Goal: Task Accomplishment & Management: Complete application form

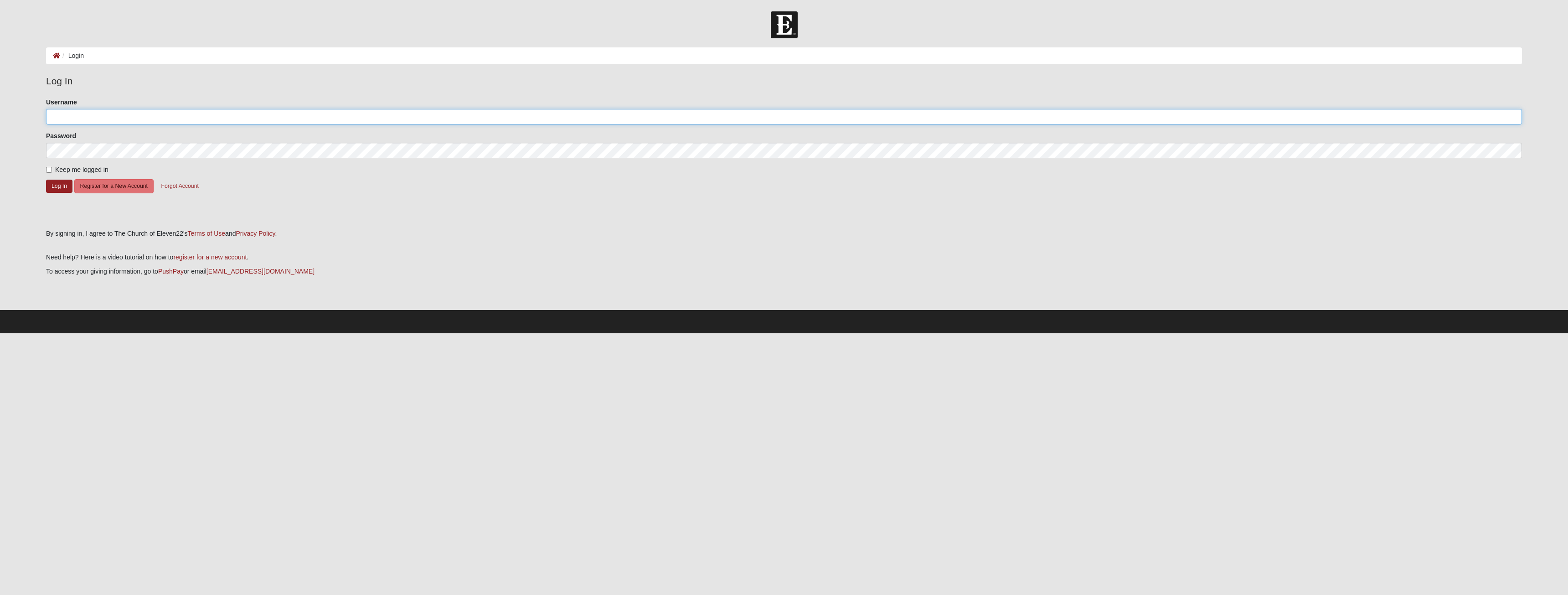
click at [215, 121] on input "Username" at bounding box center [784, 116] width 1476 height 16
click at [111, 184] on button "Register for a New Account" at bounding box center [114, 186] width 80 height 14
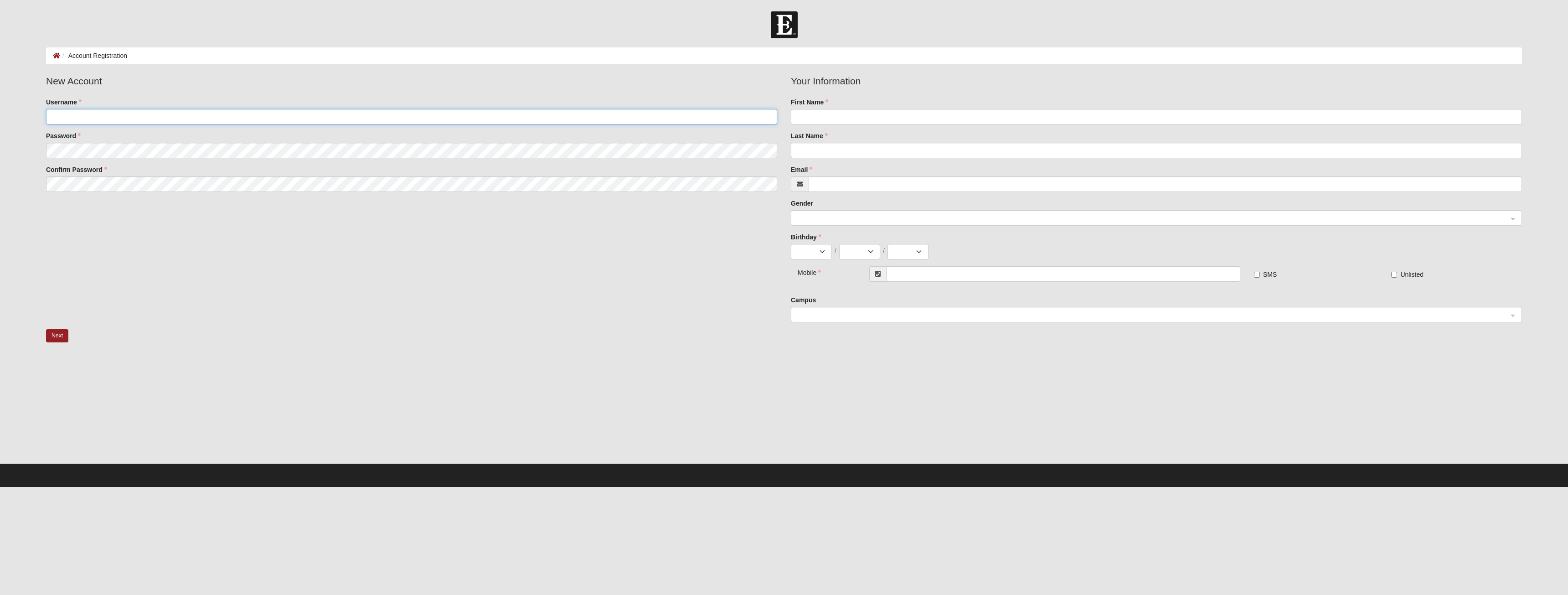
click at [173, 116] on input "Username" at bounding box center [411, 116] width 731 height 16
type input "Freddie"
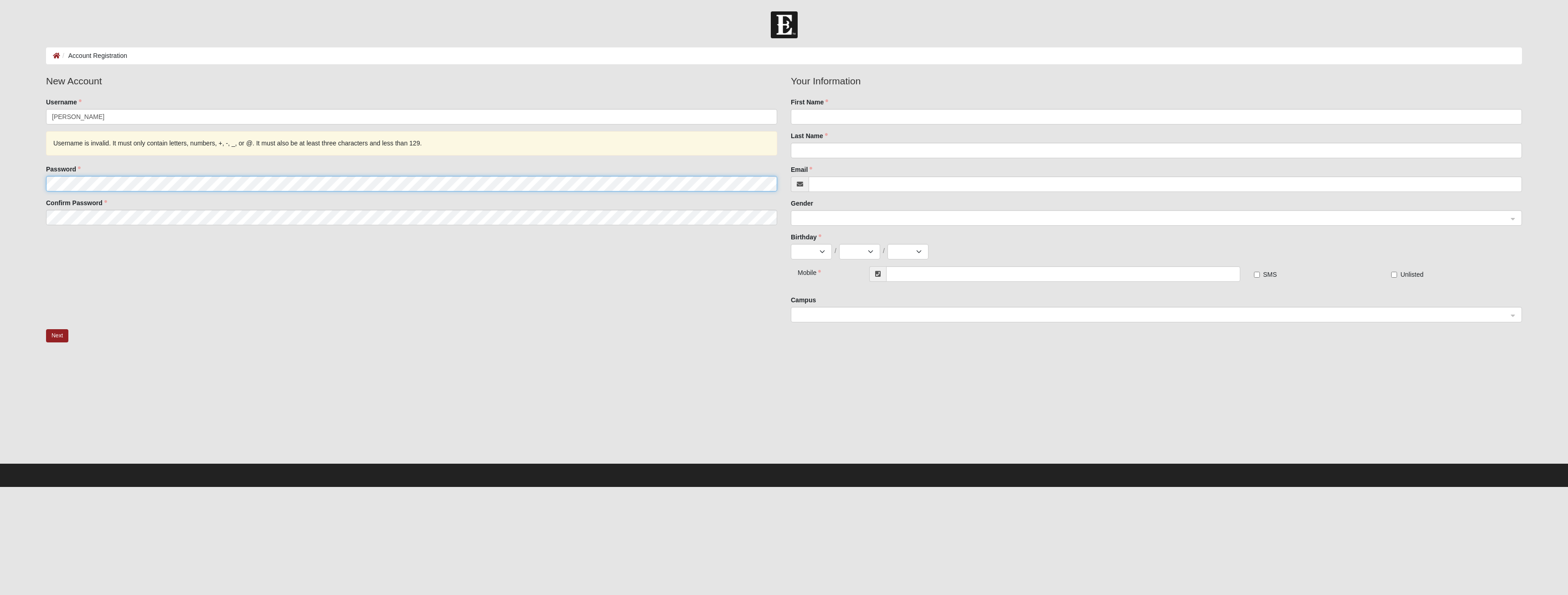
click at [116, 156] on fieldset "New Account Username Freddie Username is invalid. It must only contain letters,…" at bounding box center [411, 153] width 745 height 158
click at [296, 324] on div "New Account Username Freddie Username is invalid. It must only contain letters,…" at bounding box center [784, 201] width 1490 height 256
click at [835, 118] on input "First Name" at bounding box center [1156, 116] width 731 height 16
type input "Frederick"
type input "Cherry"
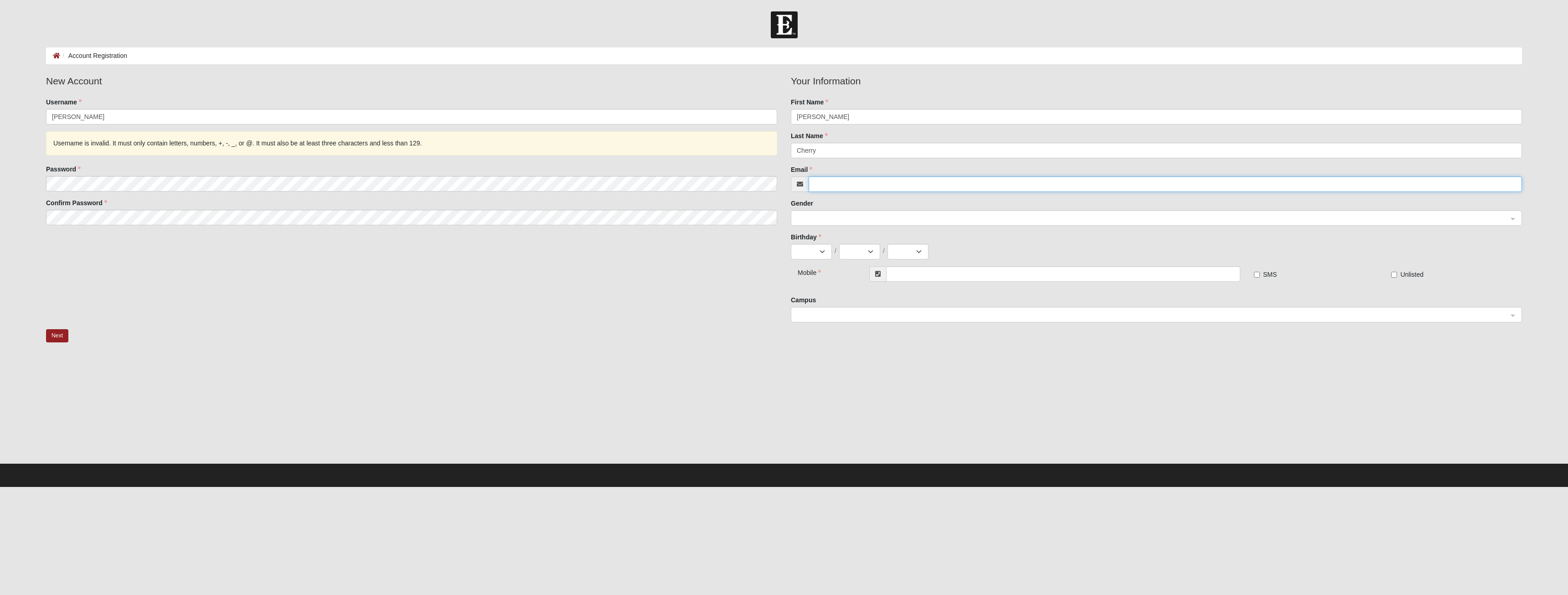
type input "[EMAIL_ADDRESS][DOMAIN_NAME]"
type input "[PHONE_NUMBER]"
click at [852, 218] on span at bounding box center [1152, 219] width 711 height 10
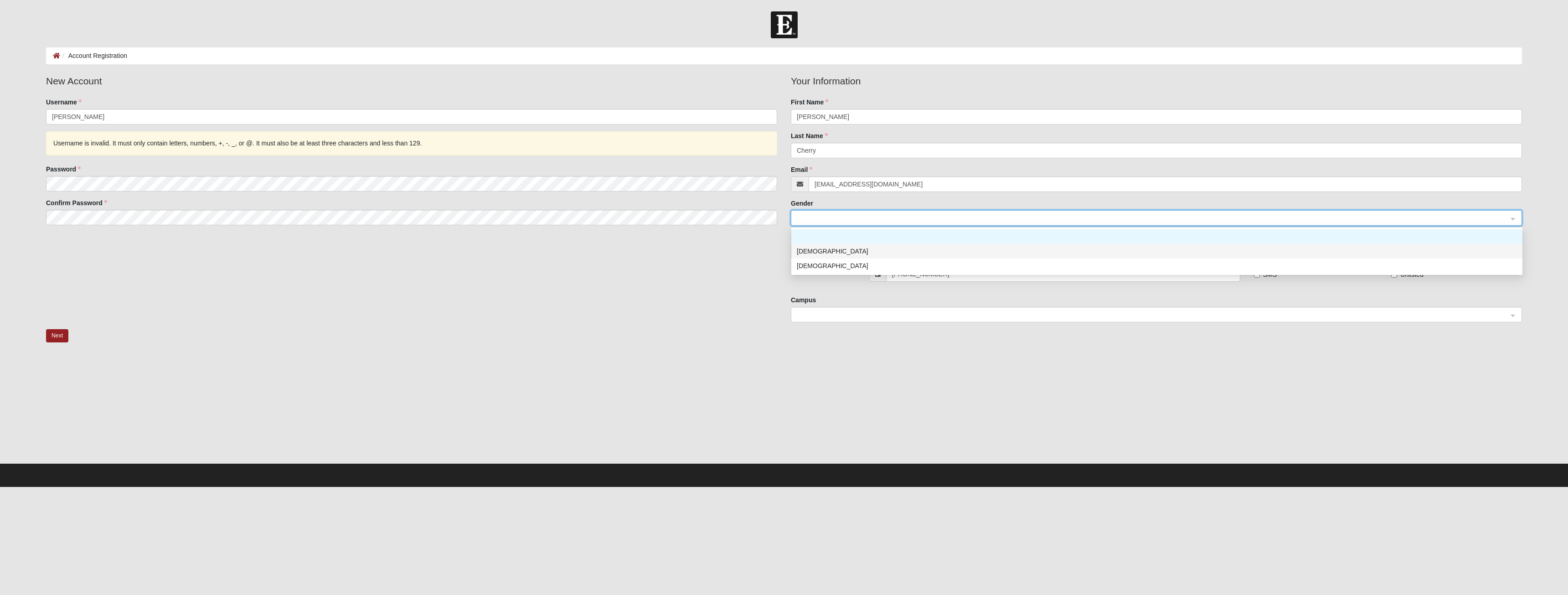
click at [812, 250] on div "[DEMOGRAPHIC_DATA]" at bounding box center [1157, 251] width 720 height 10
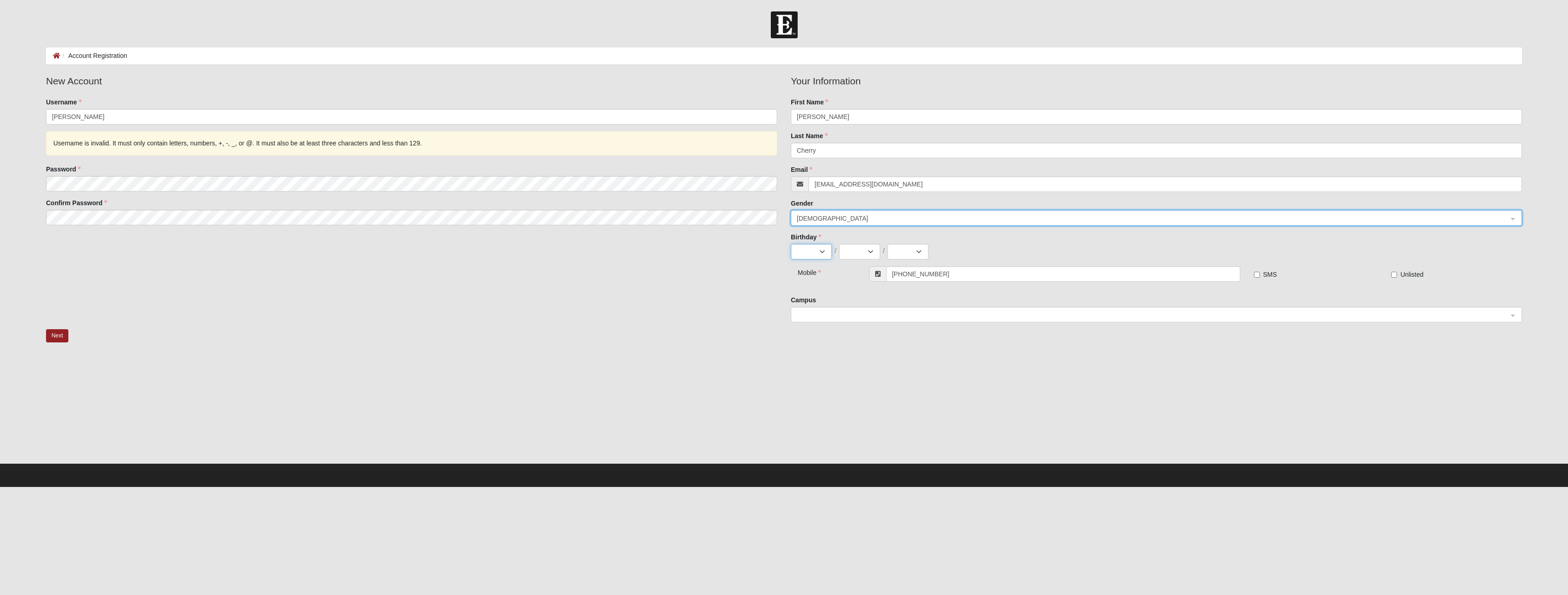
click at [820, 252] on select "Jan Feb Mar Apr May Jun Jul Aug Sep Oct Nov Dec" at bounding box center [811, 251] width 41 height 16
select select "8"
click at [791, 244] on select "Jan Feb Mar Apr May Jun Jul Aug Sep Oct Nov Dec" at bounding box center [811, 251] width 41 height 16
click at [869, 256] on select "1 2 3 4 5 6 7 8 9 10 11 12 13 14 15 16 17 18 19 20 21 22 23 24 25 26 27 28 29 3…" at bounding box center [859, 251] width 41 height 16
select select "3"
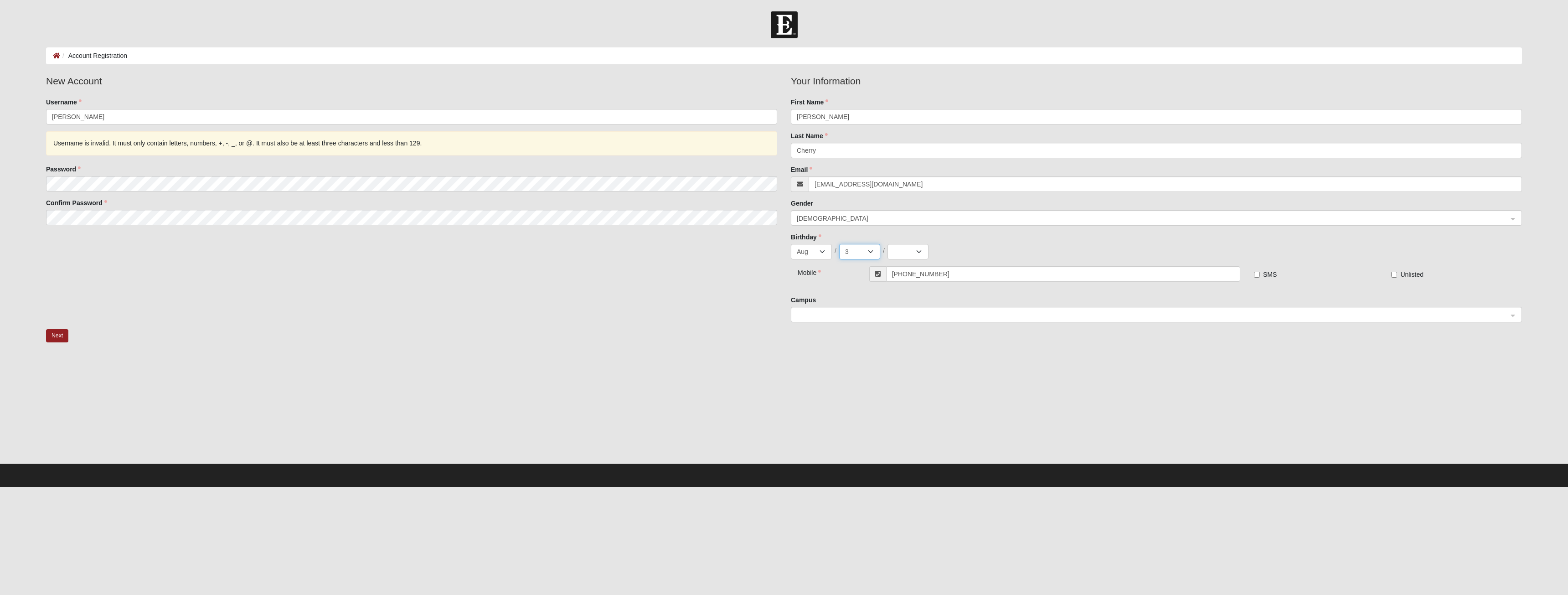
click at [839, 244] on select "1 2 3 4 5 6 7 8 9 10 11 12 13 14 15 16 17 18 19 20 21 22 23 24 25 26 27 28 29 3…" at bounding box center [859, 251] width 41 height 16
drag, startPoint x: 909, startPoint y: 266, endPoint x: 920, endPoint y: 246, distance: 22.8
click at [909, 266] on input "[PHONE_NUMBER]" at bounding box center [1063, 274] width 354 height 16
drag, startPoint x: 920, startPoint y: 246, endPoint x: 916, endPoint y: 251, distance: 6.4
click at [920, 246] on select "2025 2024 2023 2022 2021 2020 2019 2018 2017 2016 2015 2014 2013 2012 2011 2010…" at bounding box center [908, 251] width 41 height 16
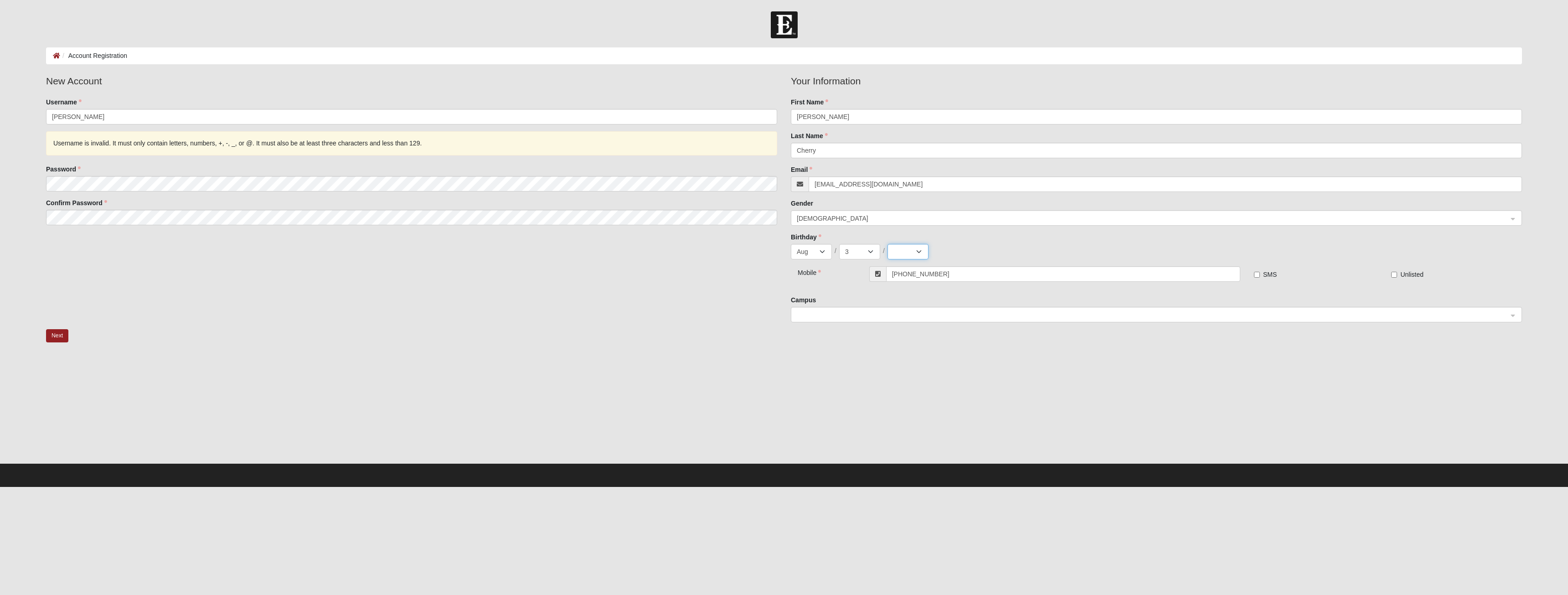
select select "1994"
click at [888, 244] on select "2025 2024 2023 2022 2021 2020 2019 2018 2017 2016 2015 2014 2013 2012 2011 2010…" at bounding box center [908, 251] width 41 height 16
click at [854, 360] on div "Next" at bounding box center [784, 350] width 1490 height 43
click at [863, 313] on span at bounding box center [1152, 315] width 711 height 10
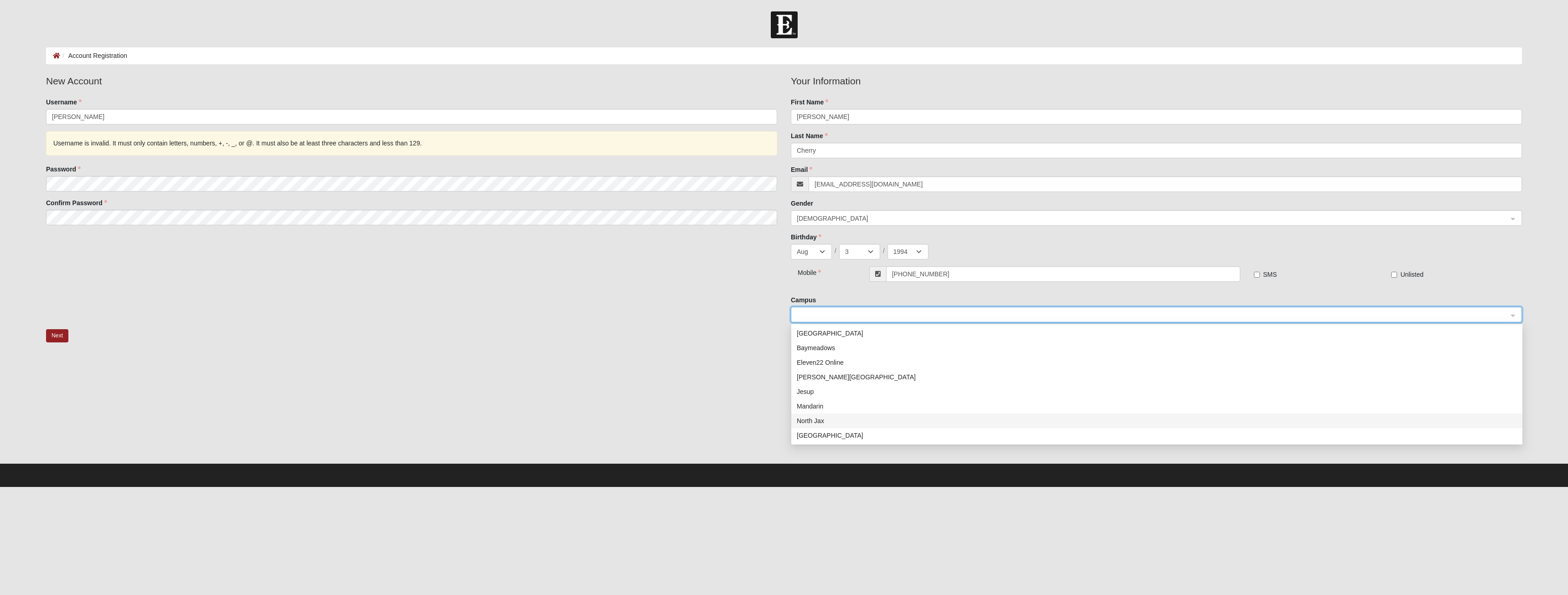
click at [838, 419] on div "North Jax" at bounding box center [1157, 421] width 720 height 10
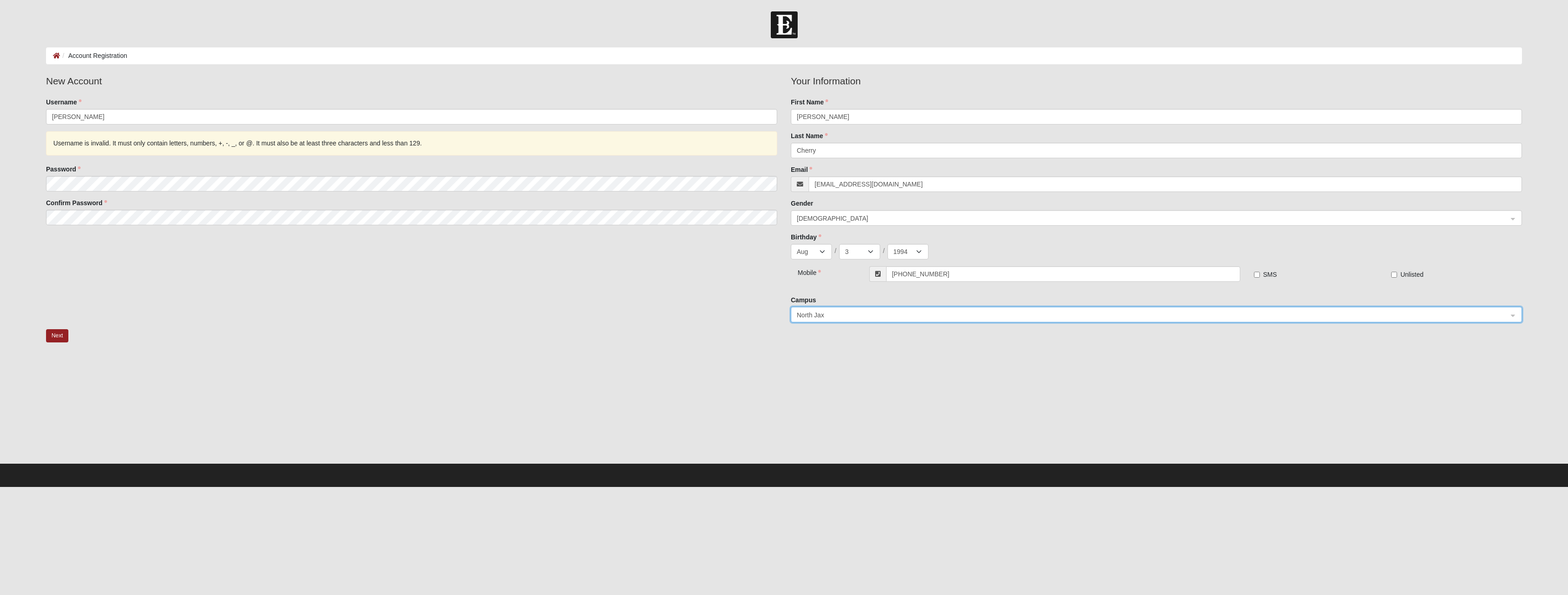
click at [730, 379] on div at bounding box center [784, 417] width 1476 height 91
click at [60, 332] on button "Next" at bounding box center [57, 336] width 23 height 13
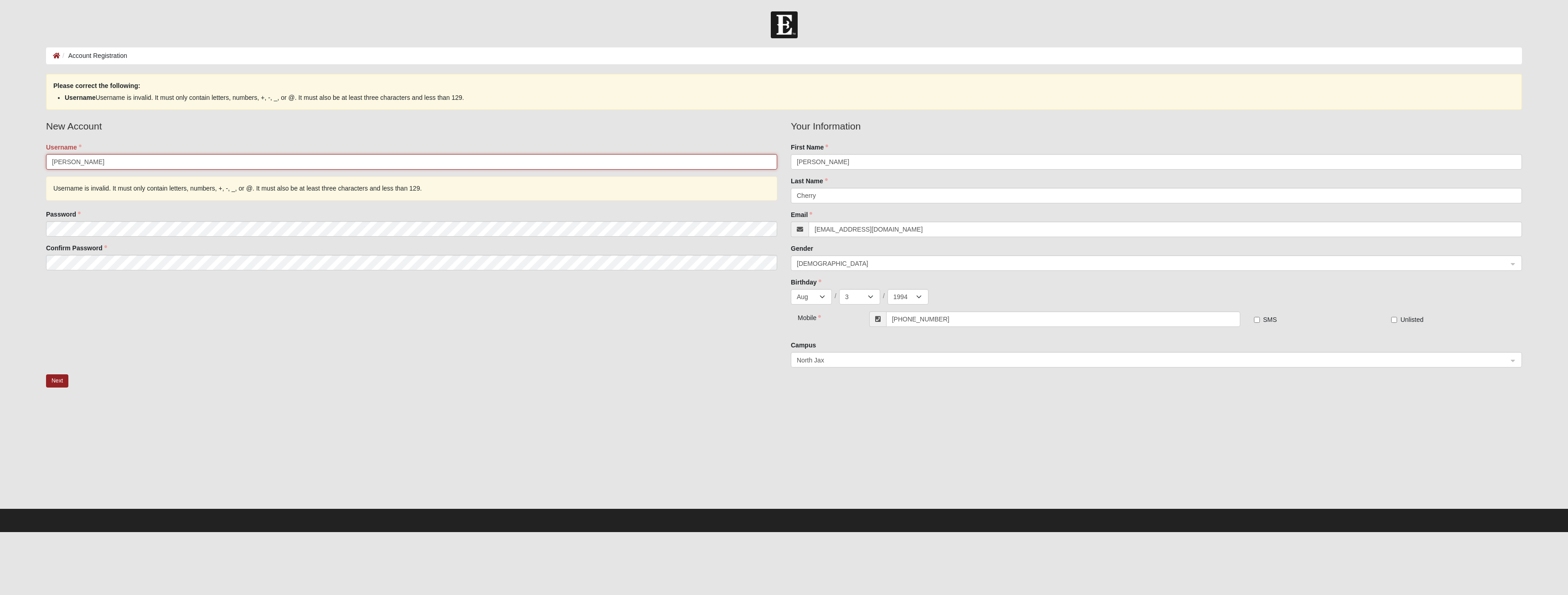
click at [198, 165] on input "Freddie" at bounding box center [411, 162] width 731 height 16
type input "Freddie"
click at [66, 380] on button "Next" at bounding box center [57, 381] width 23 height 13
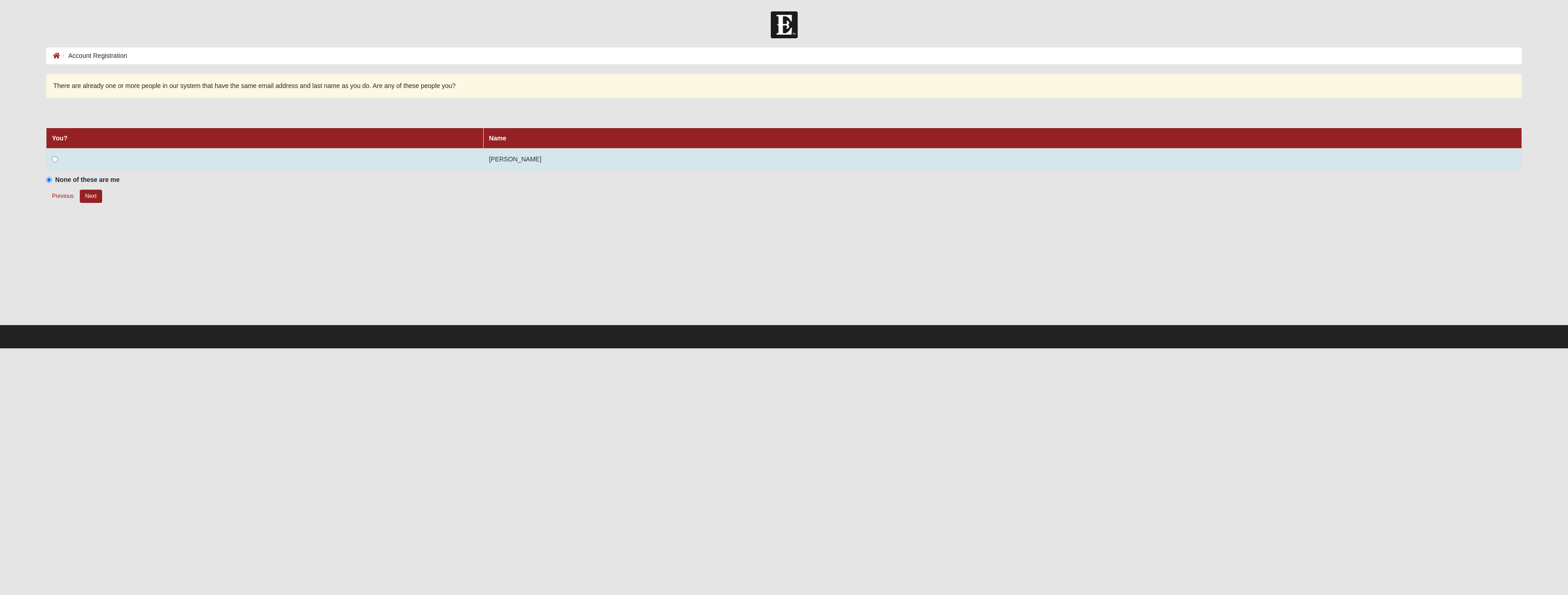
click at [60, 158] on td at bounding box center [266, 159] width 437 height 22
click at [54, 159] on input "radio" at bounding box center [54, 159] width 6 height 6
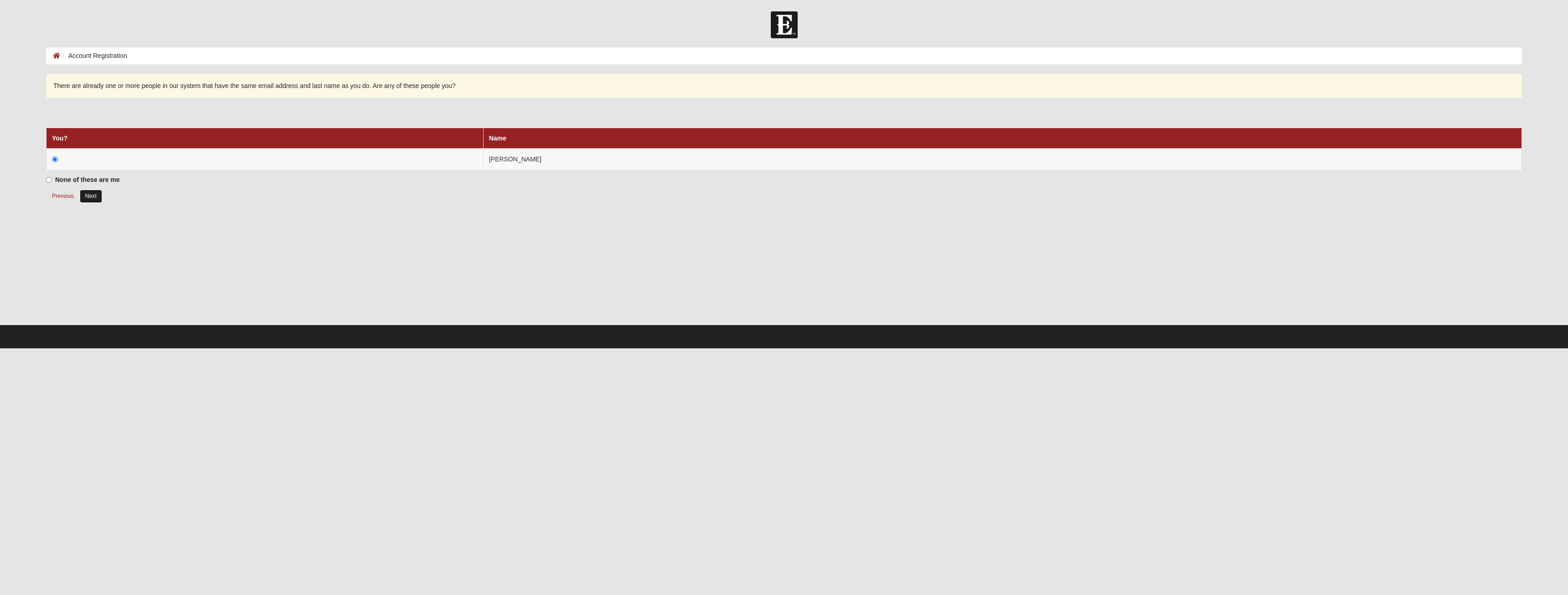
click at [92, 196] on button "Next" at bounding box center [90, 196] width 23 height 13
radio input "true"
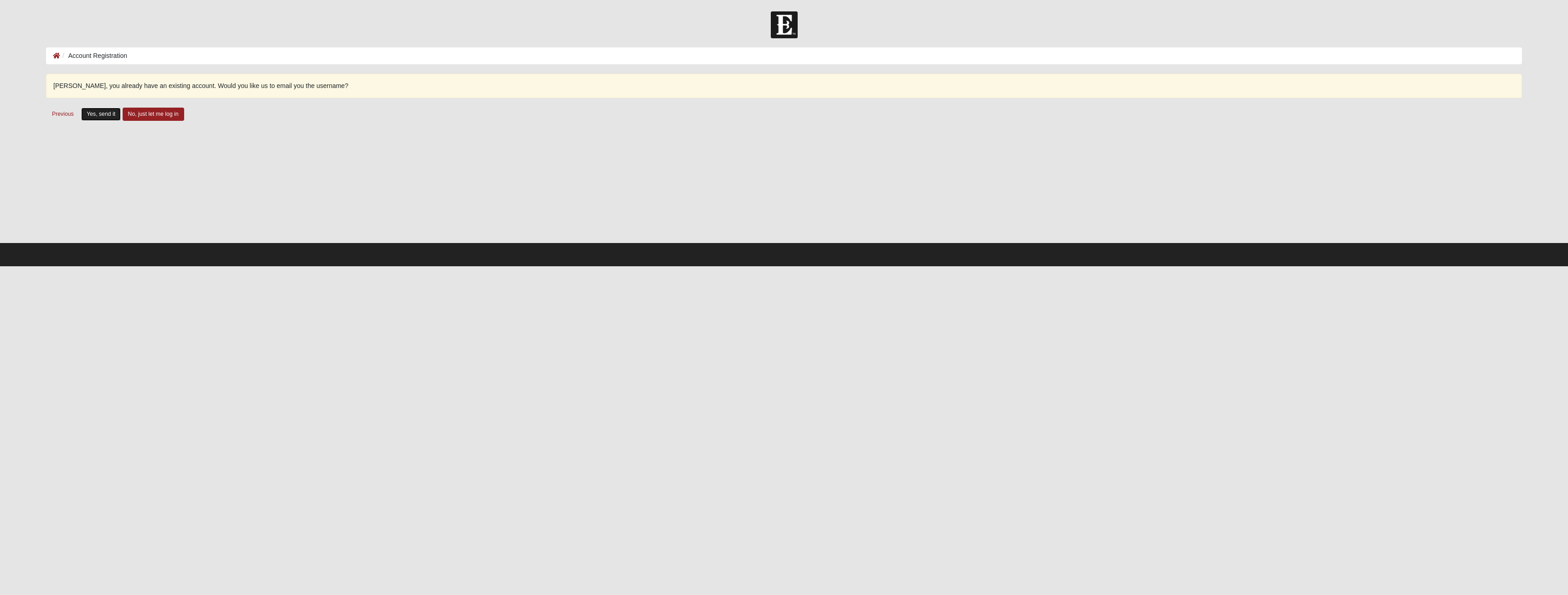
click at [104, 114] on button "Yes, send it" at bounding box center [101, 114] width 39 height 13
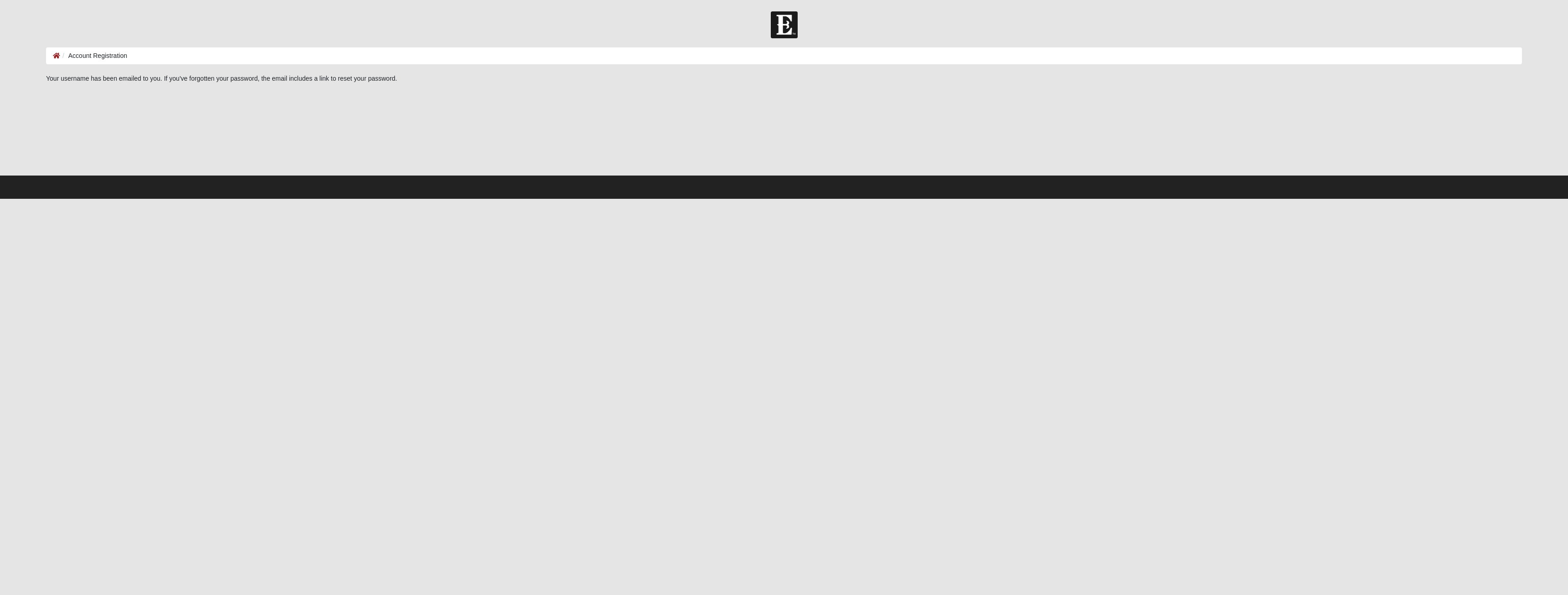
drag, startPoint x: 271, startPoint y: 11, endPoint x: 569, endPoint y: 23, distance: 298.2
click at [272, 11] on body "Log In Account Registration Account Registration Error Your username has been e…" at bounding box center [784, 99] width 1568 height 199
click at [770, 28] on div at bounding box center [784, 25] width 1568 height 27
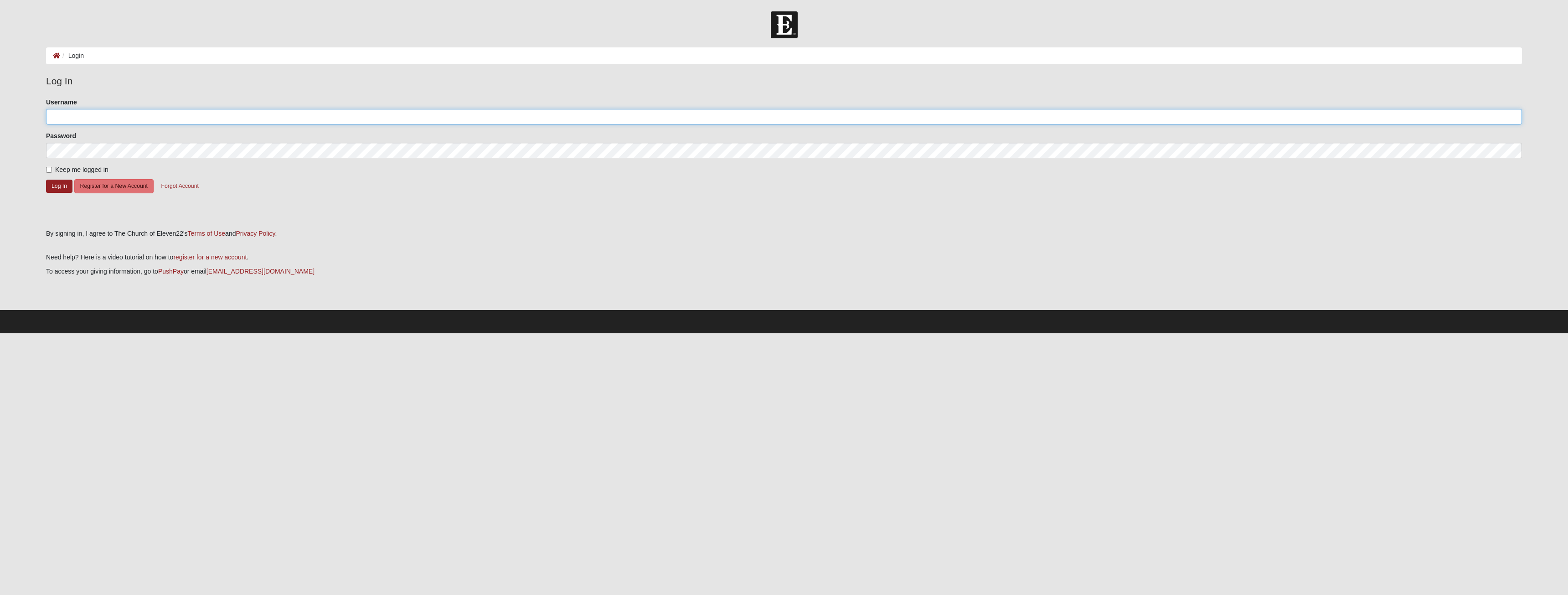
click at [188, 117] on input "Username" at bounding box center [784, 116] width 1476 height 16
paste input "cherryf13"
type input "cherryf13"
click at [64, 184] on button "Log In" at bounding box center [59, 186] width 27 height 13
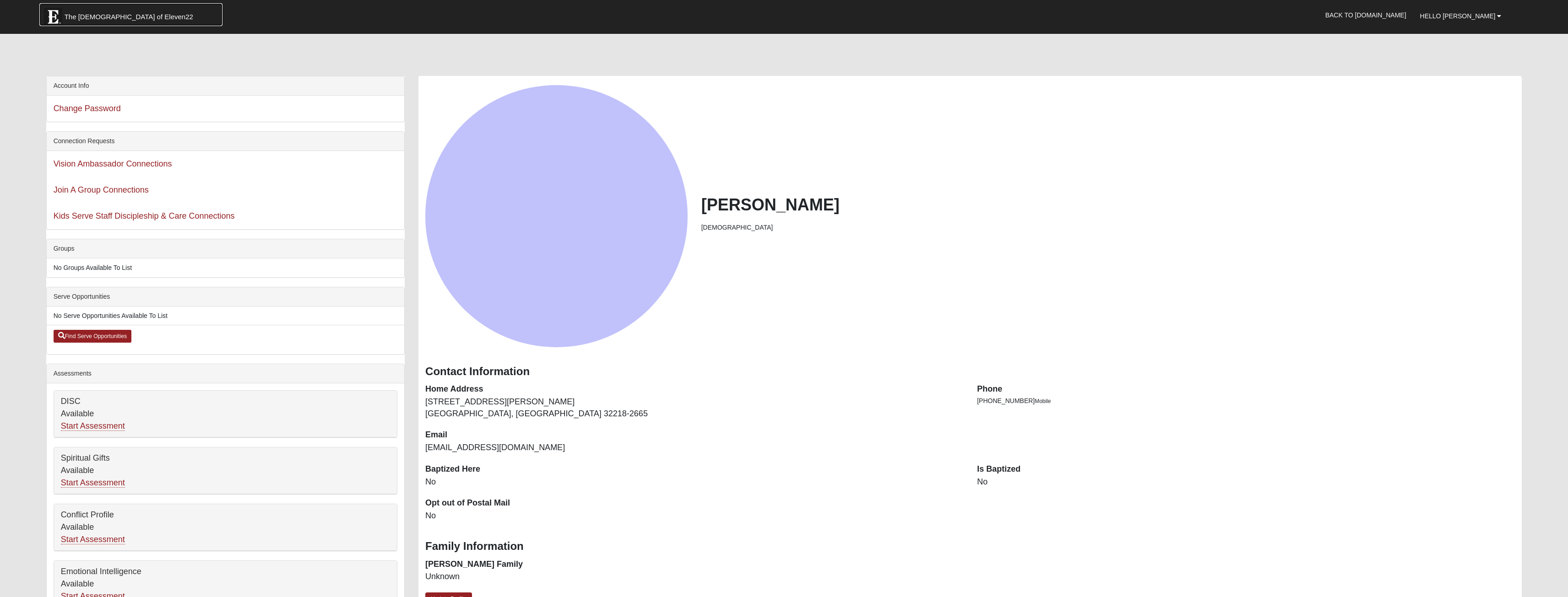
click at [88, 11] on link "The Church of Eleven22" at bounding box center [131, 14] width 183 height 23
click at [103, 24] on link "The [DEMOGRAPHIC_DATA] of Eleven22" at bounding box center [131, 14] width 183 height 23
